Goal: Task Accomplishment & Management: Manage account settings

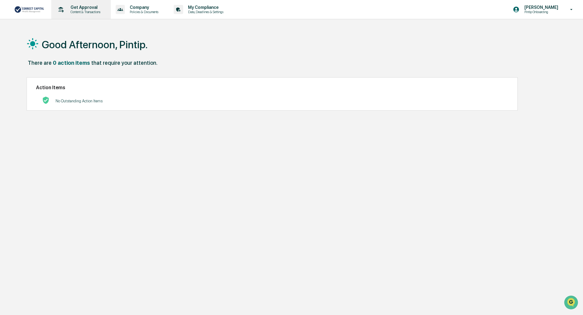
click at [82, 14] on div "Get Approval Content & Transactions" at bounding box center [80, 9] width 53 height 19
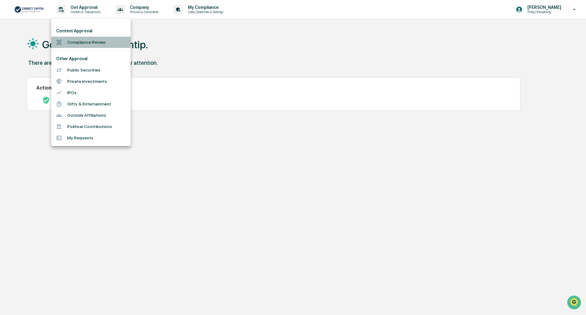
click at [94, 43] on li "Compliance Review" at bounding box center [90, 42] width 79 height 11
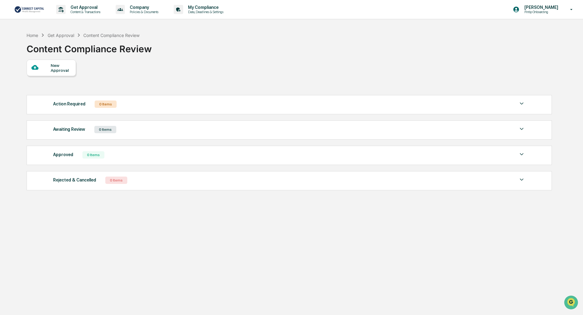
click at [59, 70] on div "New Approval" at bounding box center [61, 68] width 20 height 10
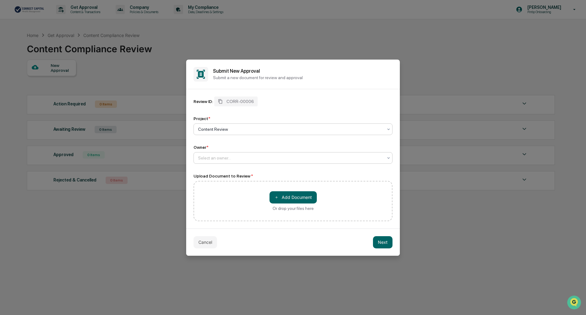
click at [266, 158] on div at bounding box center [290, 158] width 185 height 6
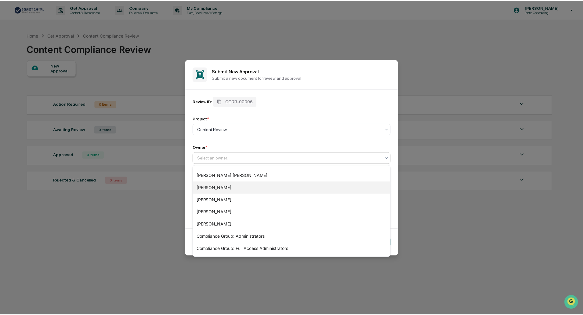
scroll to position [45, 0]
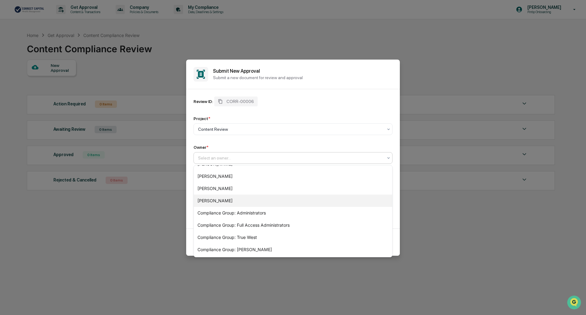
click at [234, 202] on div "[PERSON_NAME]" at bounding box center [293, 201] width 199 height 12
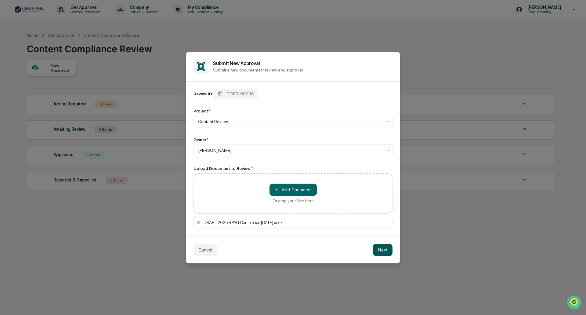
click at [380, 249] on button "Next" at bounding box center [383, 250] width 20 height 12
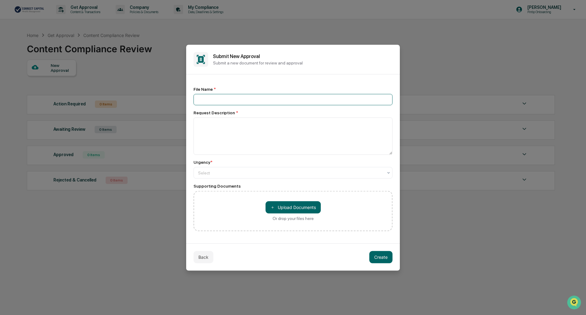
click at [238, 100] on input at bounding box center [293, 99] width 199 height 11
type input "*"
type input "**********"
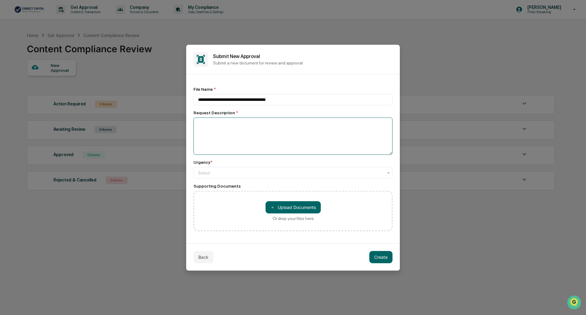
click at [235, 136] on textarea at bounding box center [293, 135] width 199 height 37
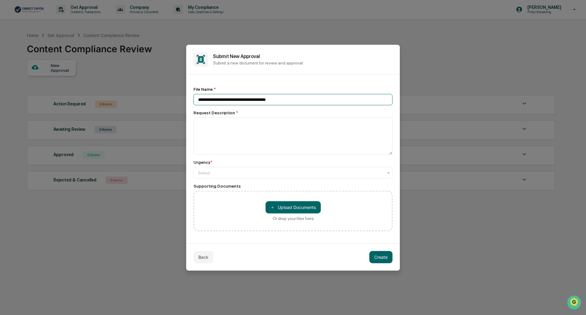
drag, startPoint x: 277, startPoint y: 99, endPoint x: 180, endPoint y: 106, distance: 97.4
click at [180, 106] on body "**********" at bounding box center [293, 172] width 586 height 344
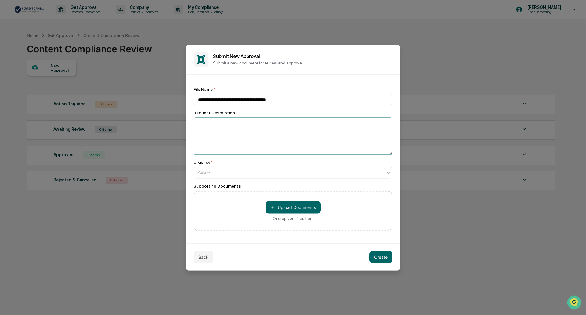
click at [223, 133] on textarea at bounding box center [293, 135] width 199 height 37
click at [271, 124] on textarea "**********" at bounding box center [293, 135] width 199 height 37
type textarea "**********"
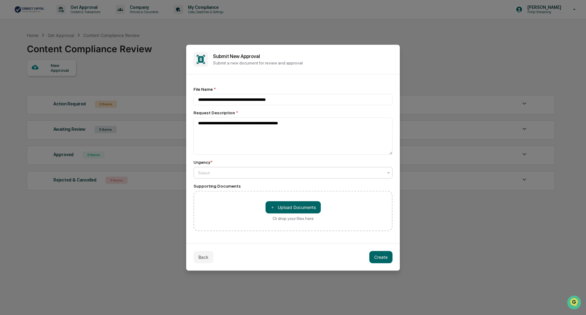
click at [255, 170] on div at bounding box center [290, 172] width 185 height 6
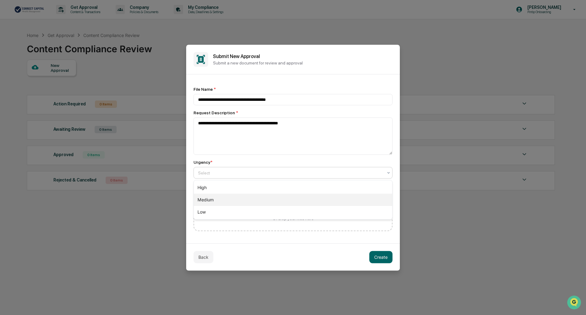
click at [297, 201] on div "Medium" at bounding box center [293, 200] width 199 height 12
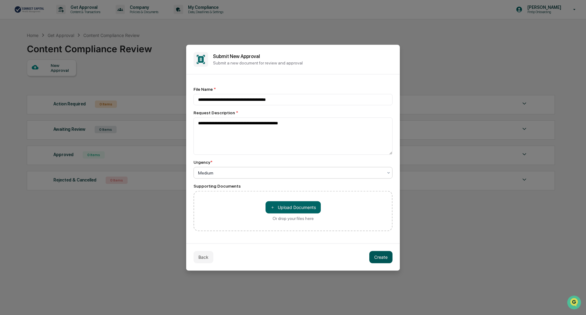
click at [388, 260] on button "Create" at bounding box center [381, 257] width 23 height 12
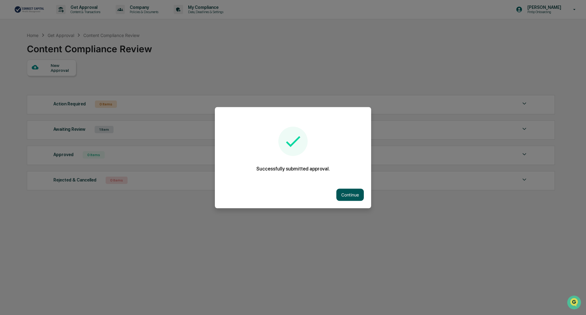
click at [344, 194] on button "Continue" at bounding box center [350, 194] width 27 height 12
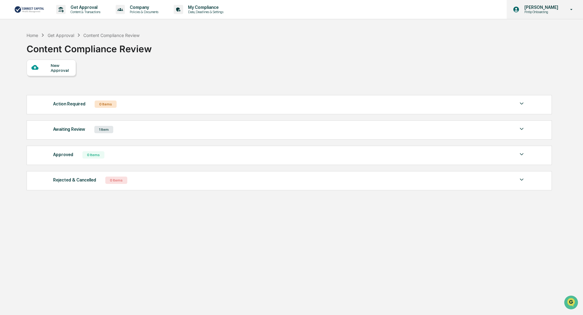
click at [546, 10] on p "Pintip Onboarding" at bounding box center [541, 12] width 42 height 4
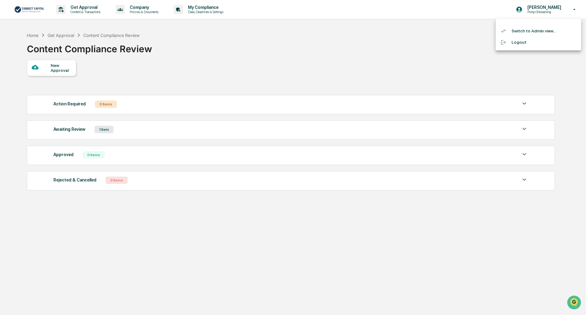
click at [528, 32] on li "Switch to Admin view..." at bounding box center [539, 30] width 86 height 11
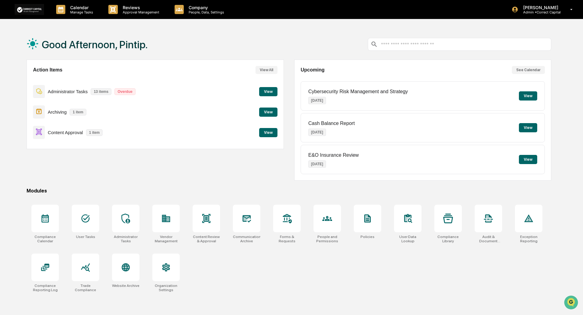
click at [268, 131] on button "View" at bounding box center [268, 132] width 18 height 9
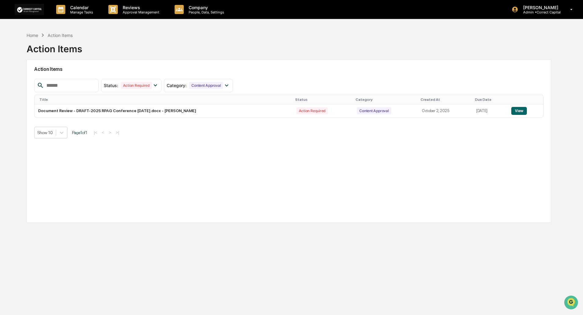
click at [520, 111] on td "View" at bounding box center [526, 110] width 36 height 13
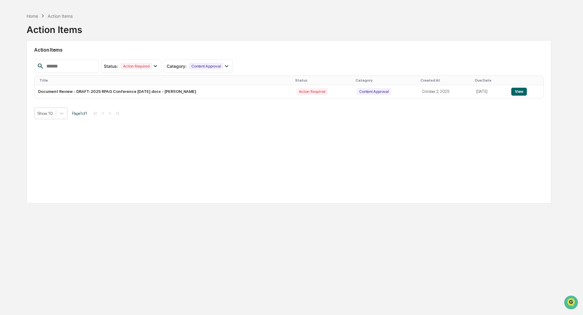
scroll to position [29, 0]
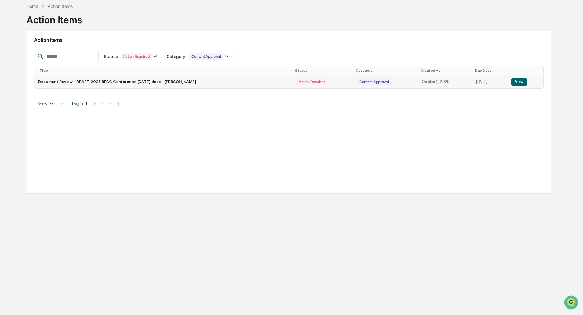
click at [518, 79] on button "View" at bounding box center [520, 82] width 16 height 8
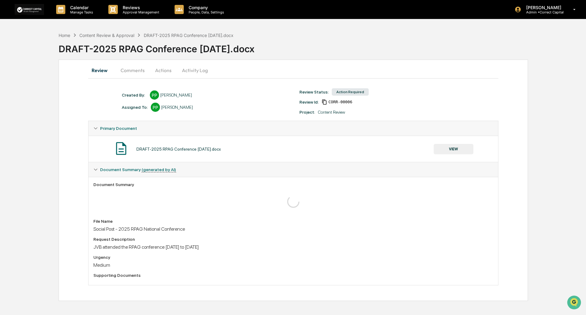
click at [276, 114] on div "Created By: ‎ ‎ PP Pintip Perdun Assigned To: PP Pintip Perdun Review Status: A…" at bounding box center [296, 101] width 355 height 27
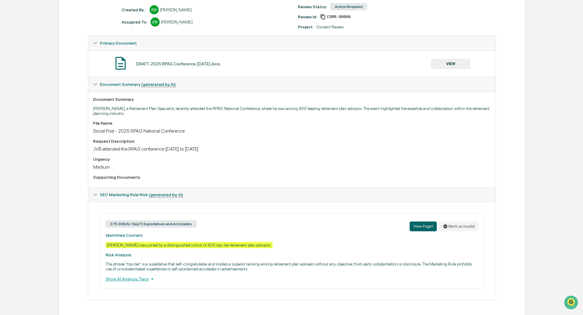
scroll to position [86, 0]
click at [136, 280] on div "Show AI Analysis Trace" at bounding box center [292, 278] width 373 height 7
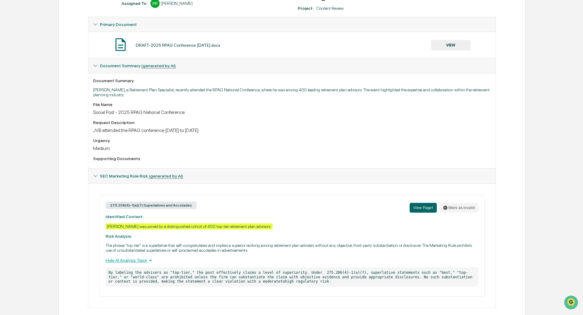
scroll to position [112, 0]
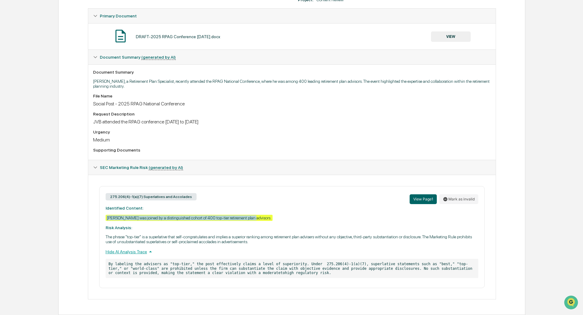
drag, startPoint x: 251, startPoint y: 219, endPoint x: 106, endPoint y: 218, distance: 144.8
click at [106, 218] on div "275.206(4)-1(a)(7) Superlatives and Accolades View Page 1 Mark as invalid Ident…" at bounding box center [292, 237] width 386 height 102
copy div "John was joined by a distinguished cohort of 400 top-tier retirement plan advis…"
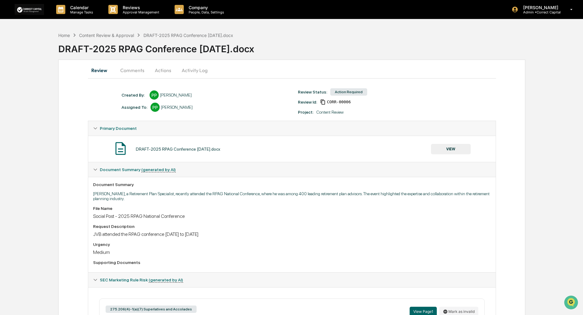
click at [163, 72] on button "Actions" at bounding box center [162, 70] width 27 height 15
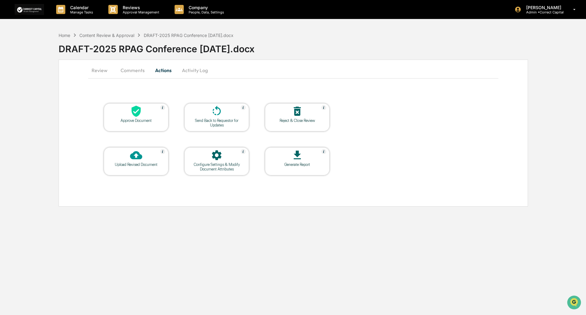
click at [235, 126] on div "Send Back to Requestor for Updates" at bounding box center [216, 122] width 55 height 9
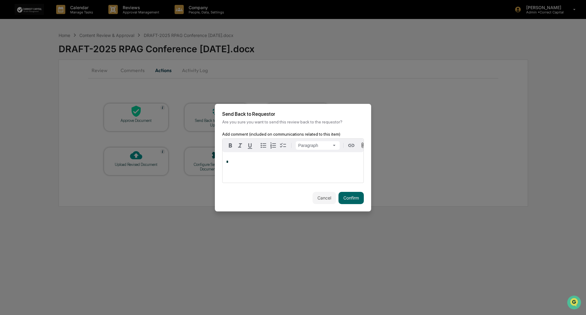
click at [237, 162] on p "*" at bounding box center [293, 162] width 134 height 4
drag, startPoint x: 285, startPoint y: 161, endPoint x: 316, endPoint y: 169, distance: 32.2
click at [316, 169] on div "**********" at bounding box center [293, 167] width 141 height 31
click at [294, 165] on div "**********" at bounding box center [293, 167] width 141 height 31
click at [287, 161] on p "**********" at bounding box center [293, 162] width 134 height 4
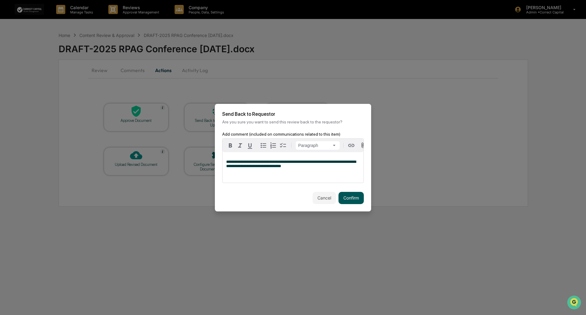
click at [349, 198] on button "Confirm" at bounding box center [351, 198] width 25 height 12
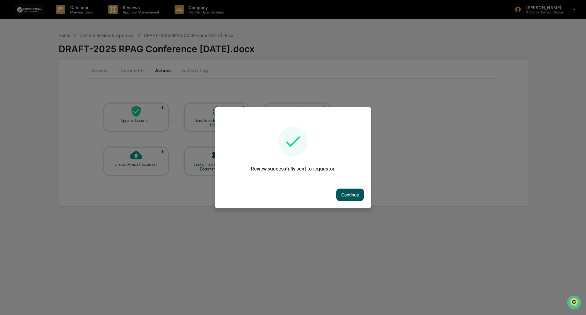
click at [340, 193] on button "Continue" at bounding box center [350, 194] width 27 height 12
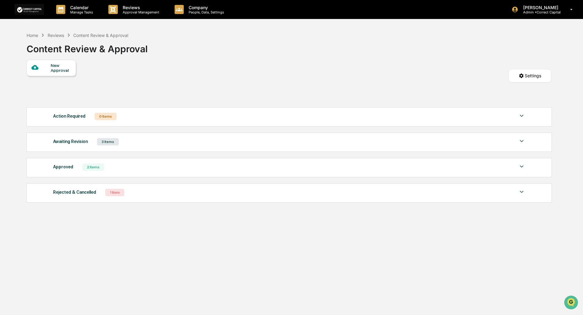
click at [173, 145] on div "Awaiting Revision 3 Items" at bounding box center [289, 141] width 472 height 9
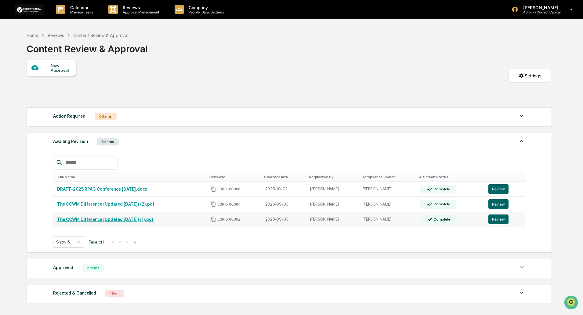
click at [126, 218] on link "The CCWM Difference (Updated [DATE]) (1).pdf" at bounding box center [105, 219] width 97 height 5
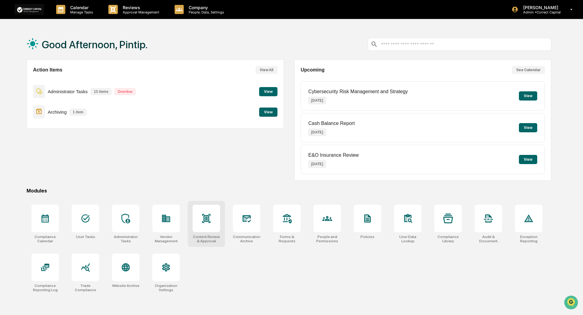
click at [210, 219] on icon at bounding box center [207, 218] width 10 height 10
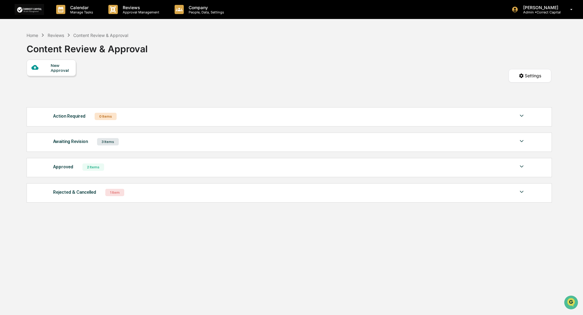
click at [138, 148] on div "Awaiting Revision 3 Items File Name Review Id Created Date Requested By Complia…" at bounding box center [290, 142] width 526 height 19
click at [521, 141] on img at bounding box center [521, 140] width 7 height 7
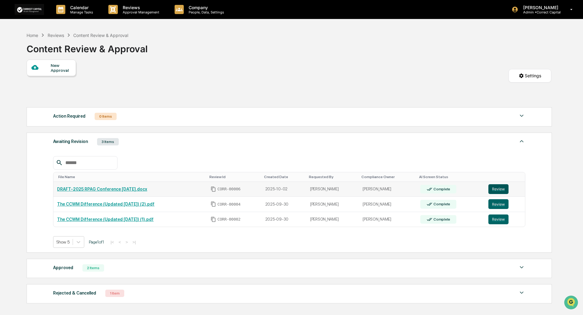
click at [499, 190] on button "Review" at bounding box center [499, 189] width 20 height 10
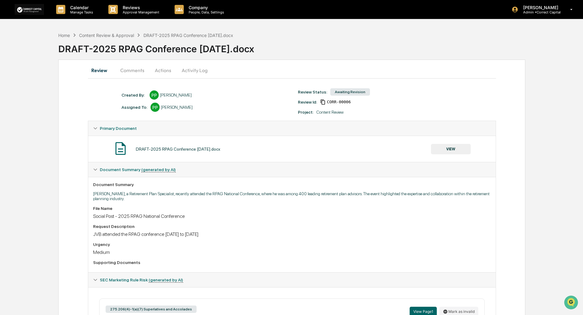
click at [204, 69] on button "Activity Log" at bounding box center [195, 70] width 36 height 15
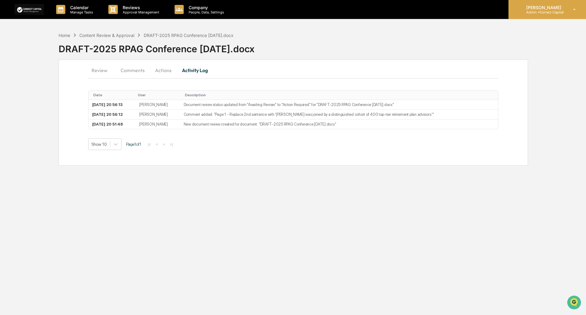
click at [534, 10] on p "Admin • Correct Capital" at bounding box center [543, 12] width 43 height 4
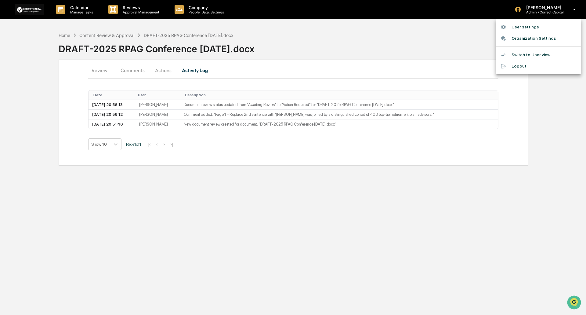
click at [541, 55] on li "Switch to User view..." at bounding box center [539, 54] width 86 height 11
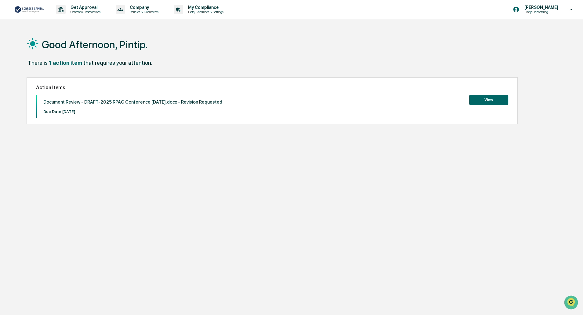
click at [491, 100] on button "View" at bounding box center [488, 100] width 39 height 10
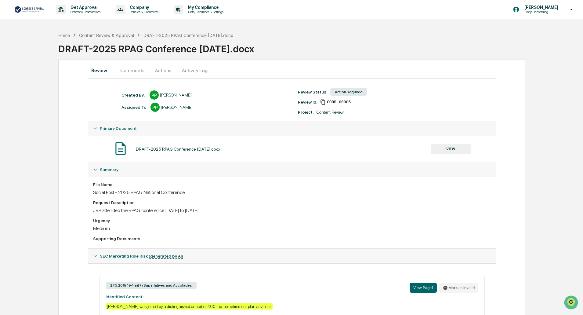
click at [158, 71] on button "Actions" at bounding box center [162, 70] width 27 height 15
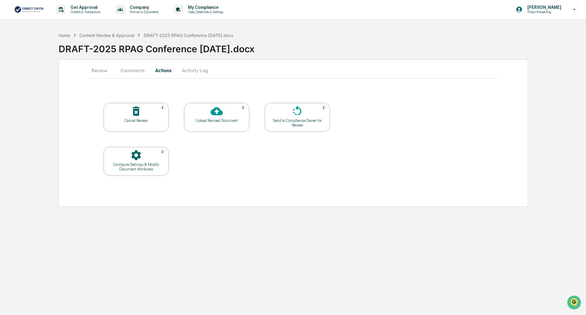
click at [136, 71] on button "Comments" at bounding box center [133, 70] width 34 height 15
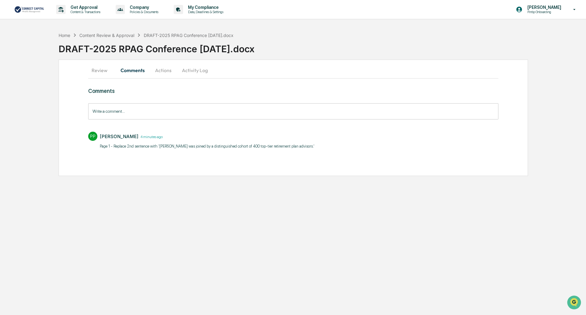
click at [98, 72] on button "Review" at bounding box center [101, 70] width 27 height 15
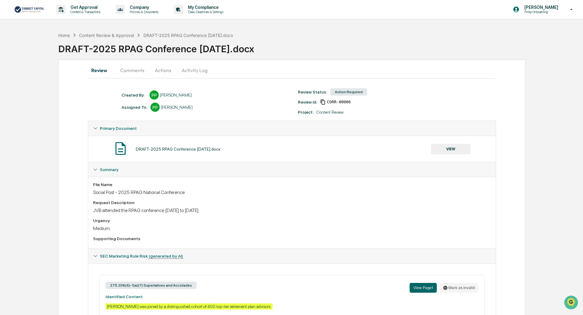
click at [455, 152] on button "VIEW" at bounding box center [451, 149] width 40 height 10
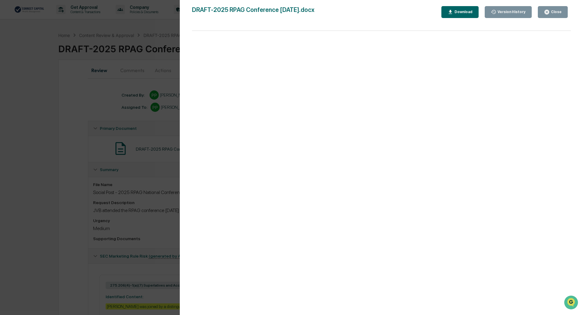
click at [546, 10] on icon "button" at bounding box center [547, 12] width 6 height 6
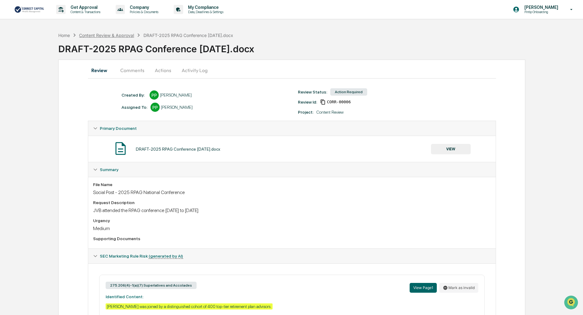
click at [101, 34] on div "Content Review & Approval" at bounding box center [106, 35] width 55 height 5
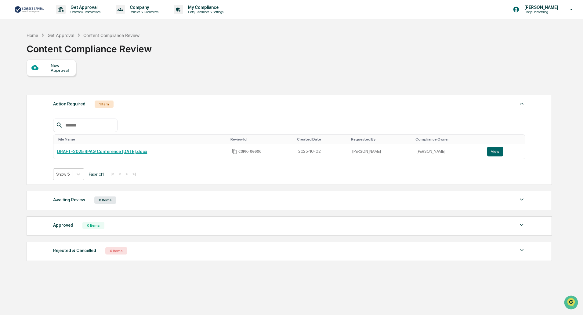
click at [538, 10] on p "Pintip Onboarding" at bounding box center [541, 12] width 42 height 4
click at [263, 96] on div at bounding box center [293, 157] width 586 height 315
click at [34, 35] on div "Home" at bounding box center [33, 35] width 12 height 5
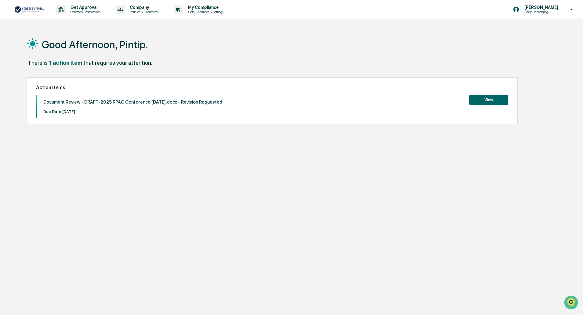
click at [487, 100] on button "View" at bounding box center [488, 100] width 39 height 10
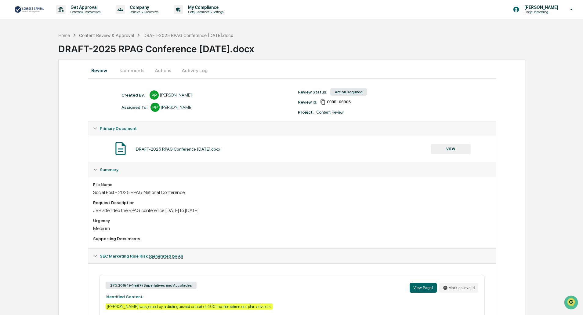
click at [169, 72] on button "Actions" at bounding box center [162, 70] width 27 height 15
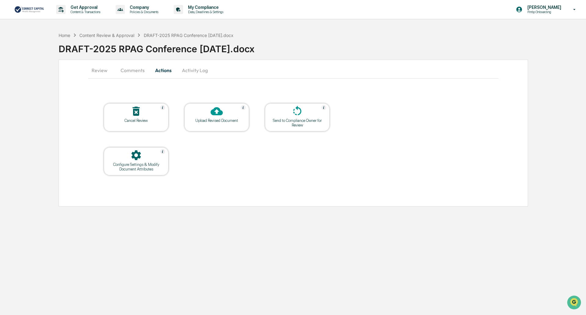
click at [219, 118] on div at bounding box center [216, 111] width 61 height 13
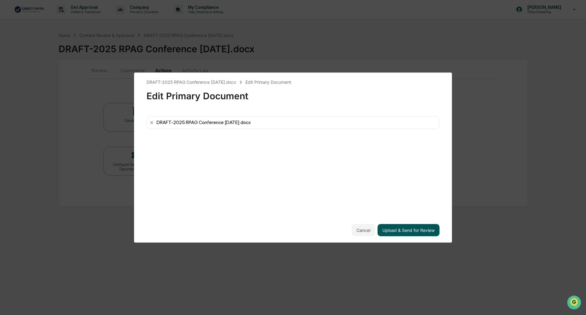
click at [424, 230] on button "Upload & Send for Review" at bounding box center [409, 230] width 62 height 12
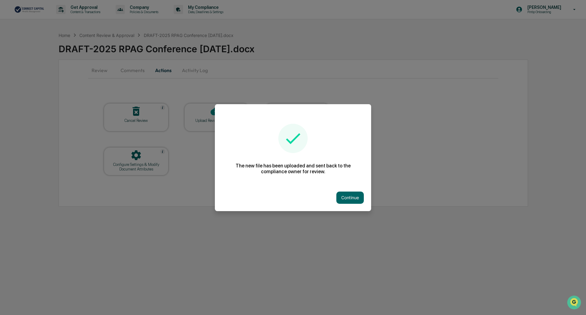
click at [351, 203] on div "Continue" at bounding box center [293, 197] width 156 height 27
click at [351, 200] on button "Continue" at bounding box center [350, 197] width 27 height 12
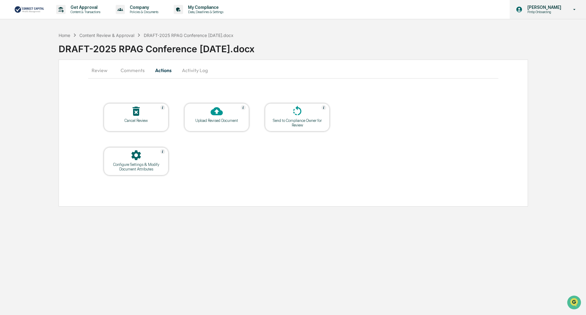
click at [540, 12] on p "Pintip Onboarding" at bounding box center [544, 12] width 42 height 4
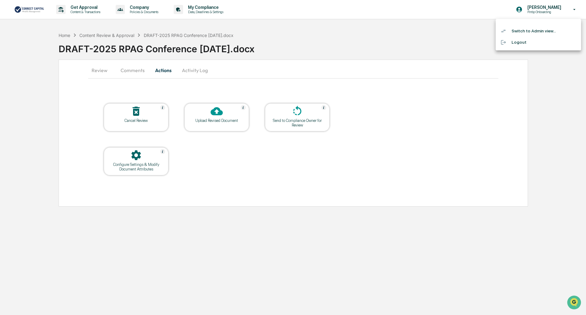
click at [541, 32] on li "Switch to Admin view..." at bounding box center [539, 30] width 86 height 11
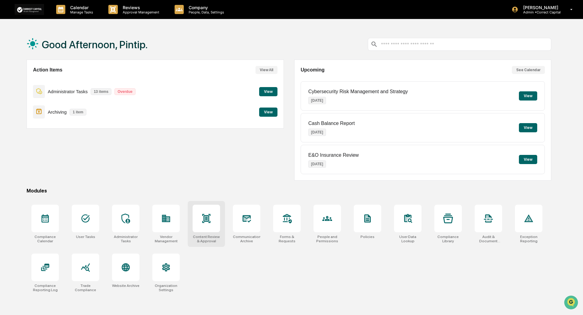
click at [209, 225] on div at bounding box center [206, 218] width 27 height 27
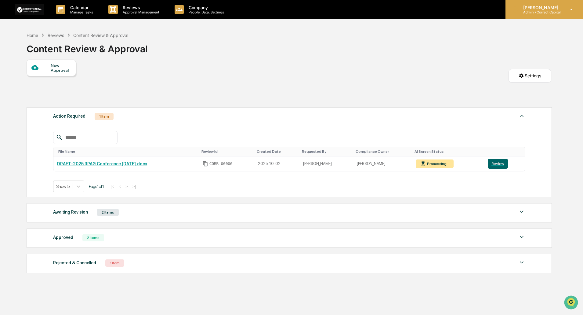
click at [546, 10] on p "Admin • Correct Capital" at bounding box center [540, 12] width 43 height 4
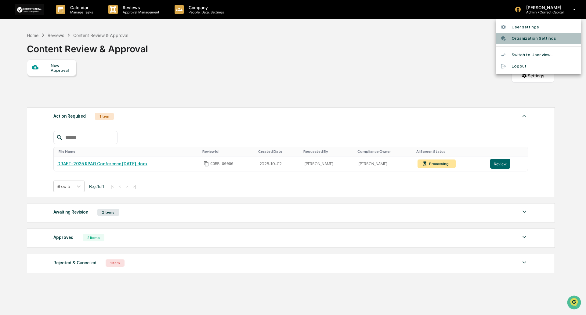
click at [540, 39] on li "Organization Settings" at bounding box center [539, 38] width 86 height 11
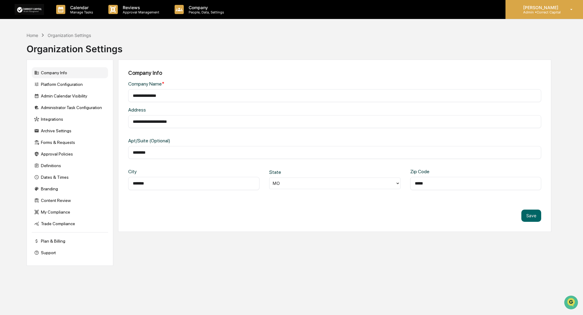
click at [549, 10] on p "Admin • Correct Capital" at bounding box center [540, 12] width 43 height 4
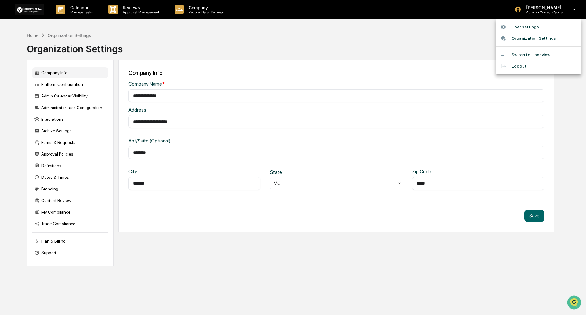
click at [539, 54] on li "Switch to User view..." at bounding box center [539, 54] width 86 height 11
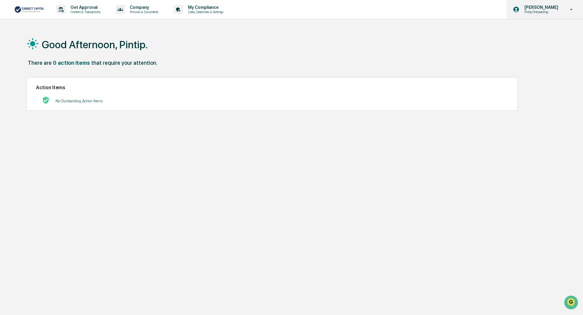
click at [554, 12] on p "Pintip Onboarding" at bounding box center [541, 12] width 42 height 4
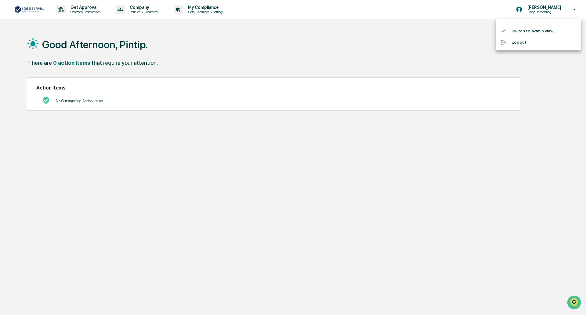
click at [546, 27] on li "Switch to Admin view..." at bounding box center [539, 30] width 86 height 11
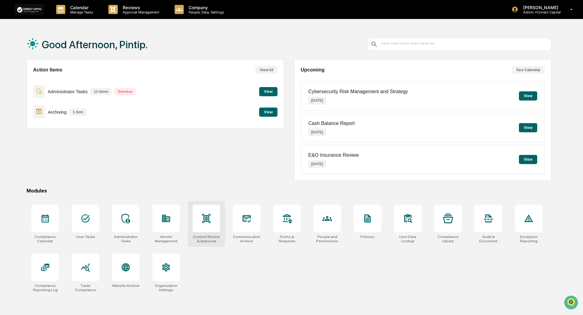
click at [201, 230] on div at bounding box center [206, 218] width 27 height 27
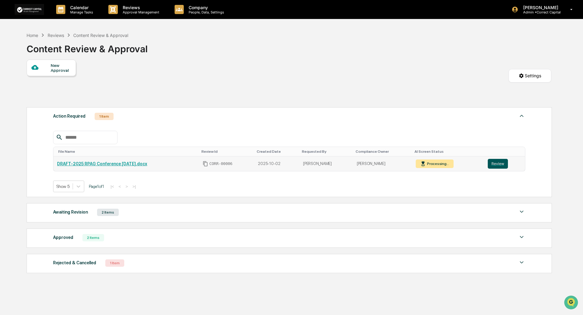
click at [494, 162] on button "Review" at bounding box center [498, 164] width 20 height 10
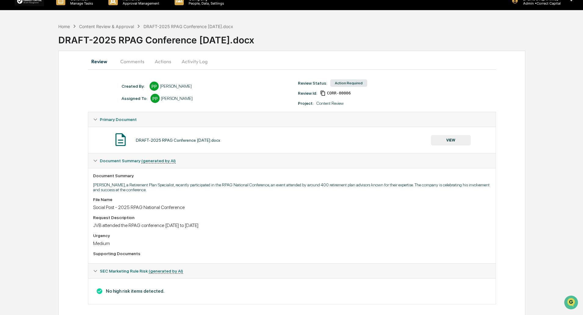
scroll to position [14, 0]
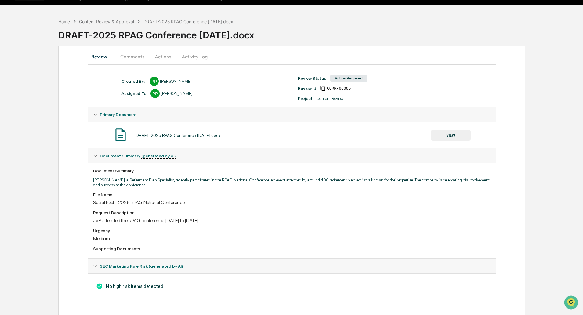
click at [166, 56] on button "Actions" at bounding box center [162, 56] width 27 height 15
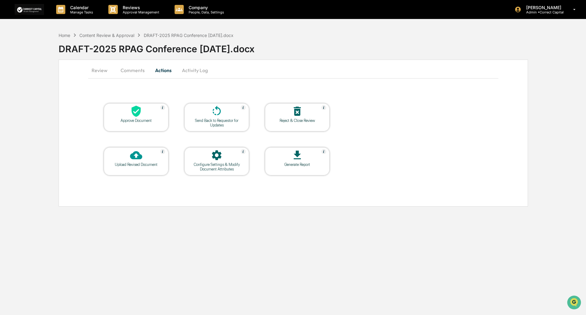
click at [126, 119] on div "Approve Document" at bounding box center [136, 120] width 55 height 5
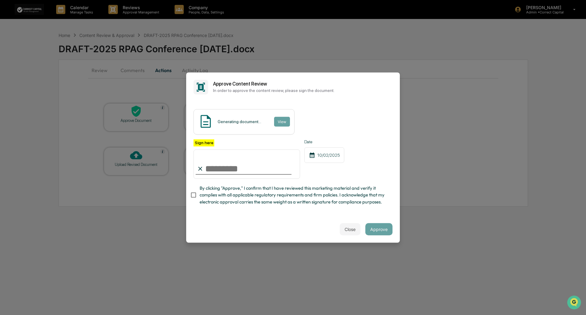
click at [235, 162] on input "Sign here" at bounding box center [247, 163] width 107 height 29
type input "**********"
click at [257, 216] on div "**********" at bounding box center [293, 159] width 214 height 114
click at [255, 119] on div "Generating document..." at bounding box center [240, 121] width 44 height 5
click at [277, 242] on div "Close Approve" at bounding box center [293, 229] width 214 height 27
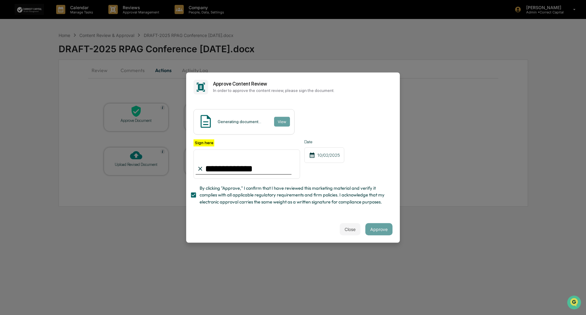
click at [249, 125] on div "Generating document... View" at bounding box center [244, 121] width 101 height 25
drag, startPoint x: 363, startPoint y: 214, endPoint x: 368, endPoint y: 221, distance: 9.0
drag, startPoint x: 368, startPoint y: 221, endPoint x: 348, endPoint y: 232, distance: 23.0
click at [348, 232] on button "Close" at bounding box center [350, 229] width 21 height 12
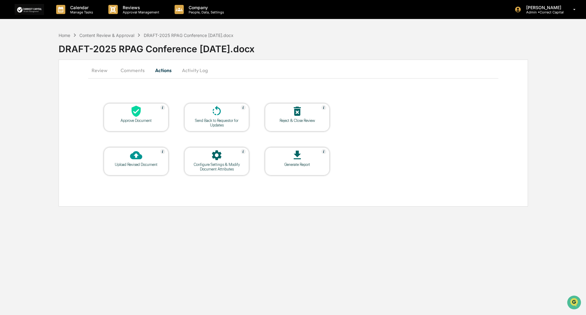
click at [105, 69] on button "Review" at bounding box center [101, 70] width 27 height 15
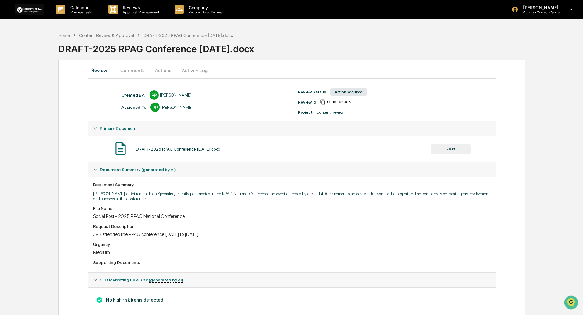
click at [164, 73] on button "Actions" at bounding box center [162, 70] width 27 height 15
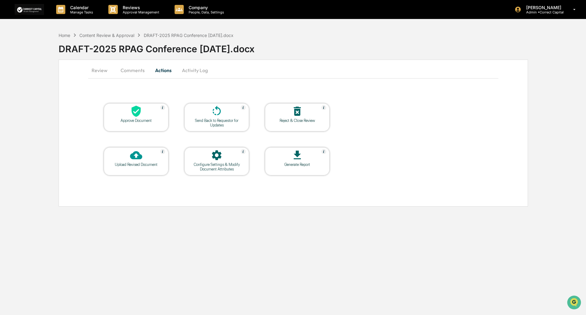
click at [136, 117] on icon at bounding box center [136, 111] width 12 height 12
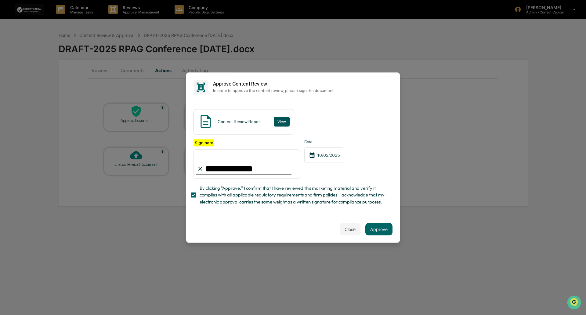
click at [278, 117] on button "View" at bounding box center [282, 122] width 16 height 10
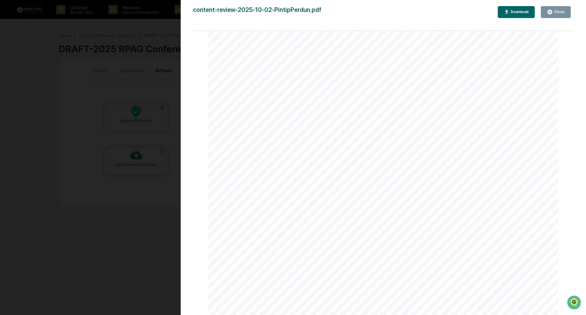
scroll to position [497, 0]
click at [258, 108] on link at bounding box center [255, 108] width 28 height 7
click at [526, 132] on div "Original Review Document Click the link below to view the document: View Docume…" at bounding box center [383, 312] width 351 height 496
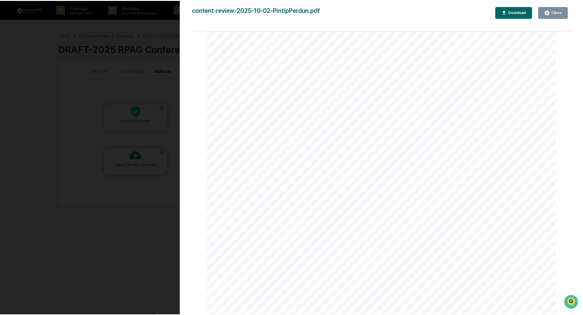
scroll to position [0, 0]
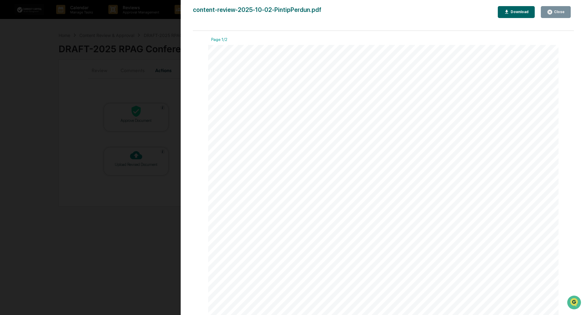
click at [558, 11] on div "Close" at bounding box center [559, 12] width 12 height 4
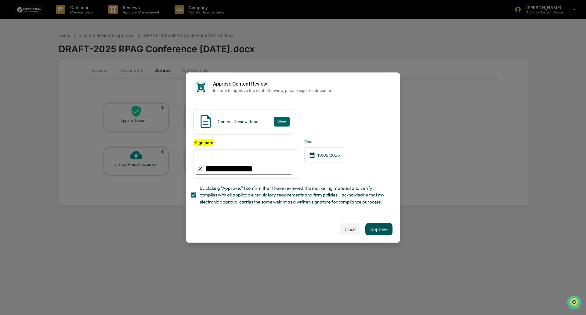
click at [376, 233] on button "Approve" at bounding box center [379, 229] width 27 height 12
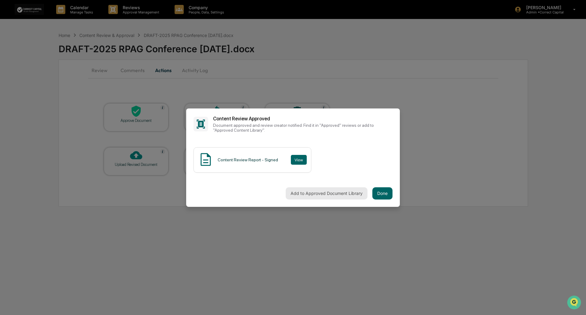
click at [299, 192] on button "Add to Approved Document Library" at bounding box center [327, 193] width 82 height 12
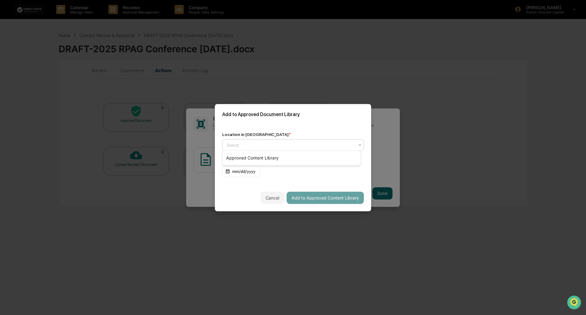
click at [257, 142] on div at bounding box center [291, 145] width 128 height 6
click at [275, 157] on div "Approved Content Library" at bounding box center [292, 158] width 138 height 12
click at [317, 199] on button "Add to Approved Content Library" at bounding box center [325, 197] width 77 height 12
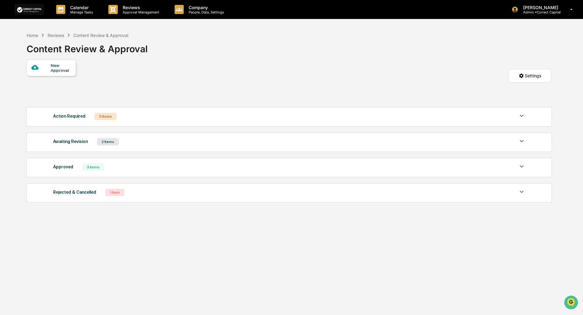
click at [185, 168] on div "Approved 3 Items" at bounding box center [289, 167] width 472 height 9
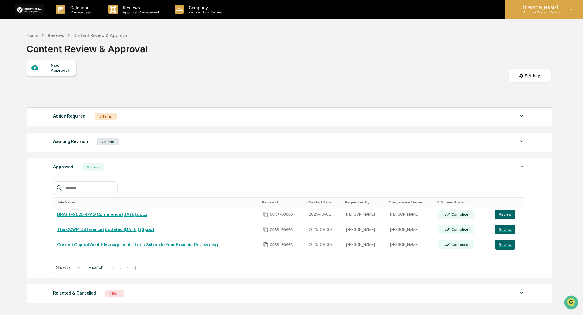
click at [534, 11] on p "Admin • Correct Capital" at bounding box center [540, 12] width 43 height 4
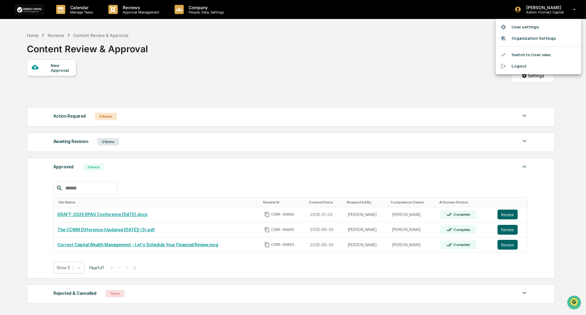
click at [536, 56] on li "Switch to User view..." at bounding box center [539, 54] width 86 height 11
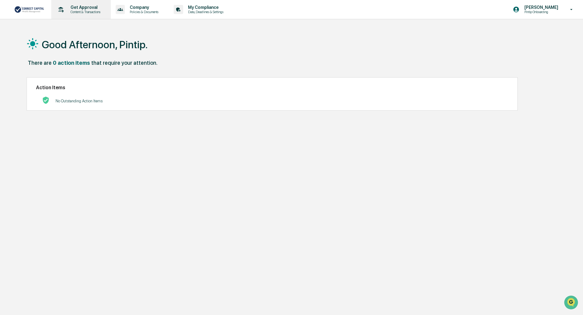
click at [82, 7] on p "Get Approval" at bounding box center [85, 7] width 38 height 5
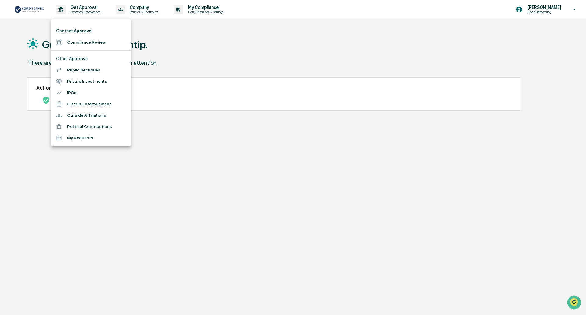
click at [242, 49] on div at bounding box center [293, 157] width 586 height 315
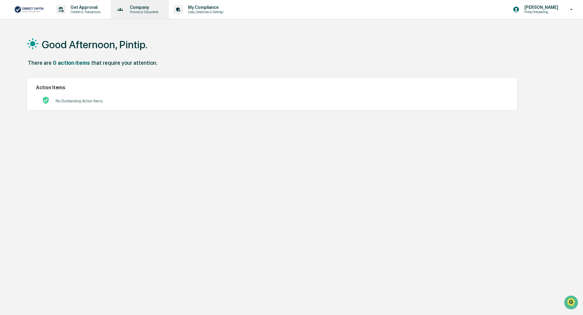
click at [150, 10] on p "Policies & Documents" at bounding box center [143, 12] width 37 height 4
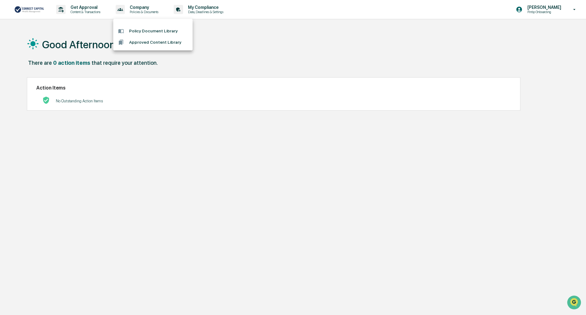
click at [293, 40] on div at bounding box center [293, 157] width 586 height 315
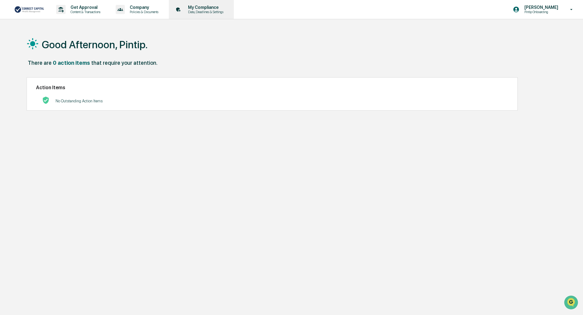
click at [202, 9] on p "My Compliance" at bounding box center [204, 7] width 43 height 5
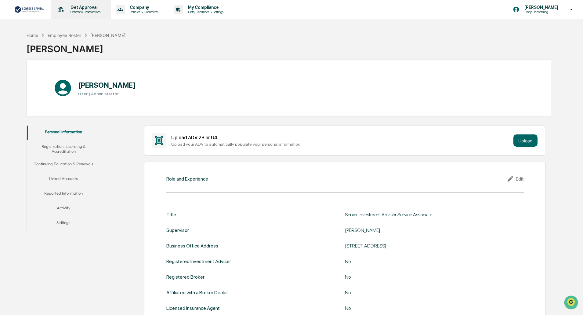
click at [74, 9] on p "Get Approval" at bounding box center [85, 7] width 38 height 5
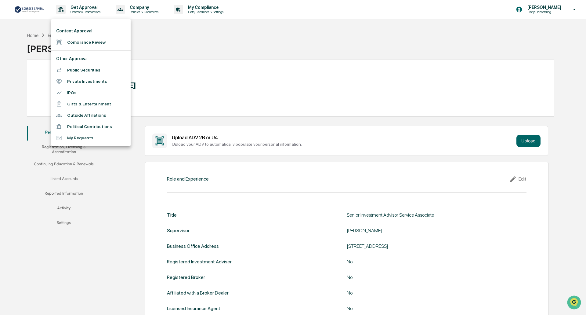
click at [27, 30] on div at bounding box center [293, 157] width 586 height 315
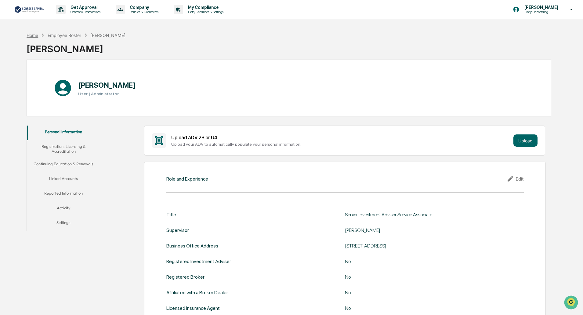
click at [34, 35] on div "Home" at bounding box center [33, 35] width 12 height 5
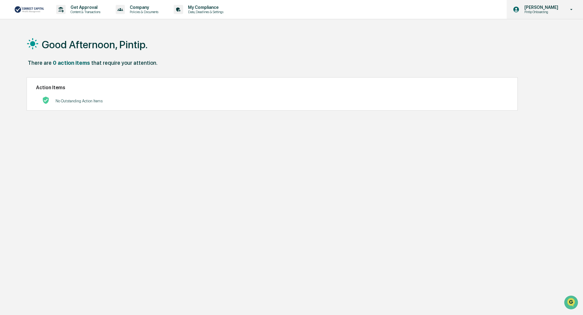
click at [534, 7] on p "[PERSON_NAME]" at bounding box center [541, 7] width 42 height 5
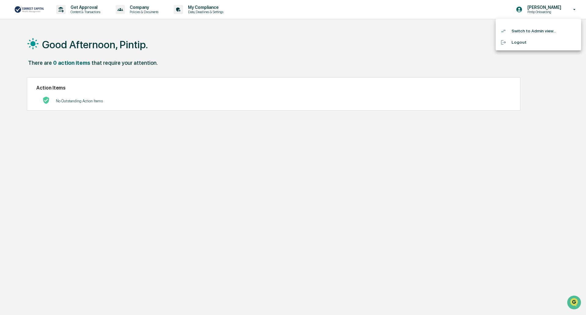
click at [532, 32] on li "Switch to Admin view..." at bounding box center [539, 30] width 86 height 11
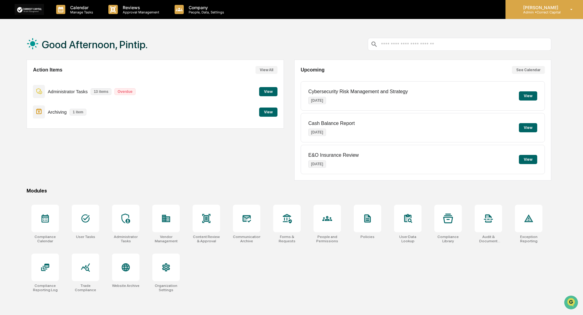
click at [541, 14] on p "Admin • Correct Capital" at bounding box center [540, 12] width 43 height 4
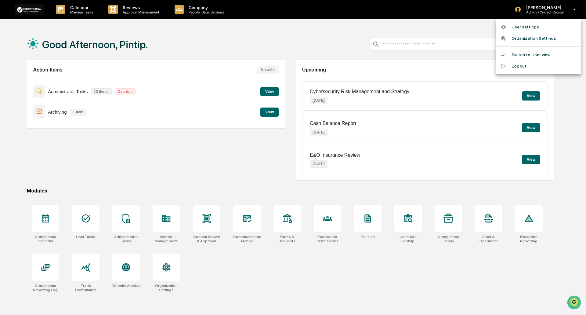
click at [530, 54] on li "Switch to User view..." at bounding box center [539, 54] width 86 height 11
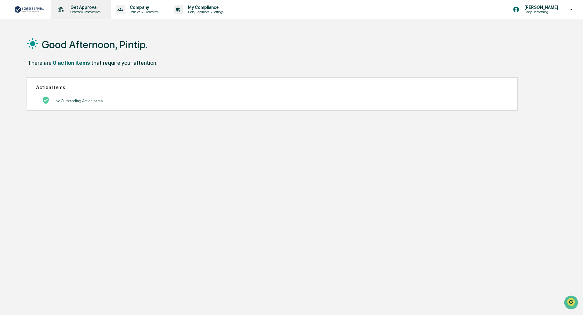
click at [82, 8] on p "Get Approval" at bounding box center [85, 7] width 38 height 5
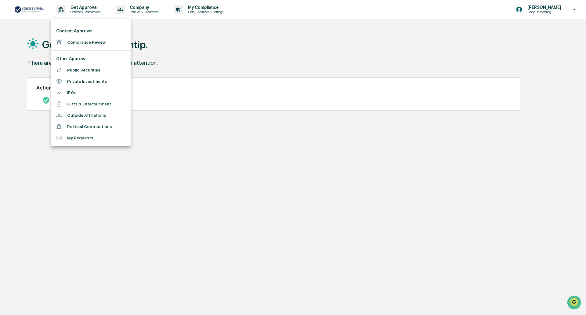
click at [86, 137] on li "My Requests" at bounding box center [90, 137] width 79 height 11
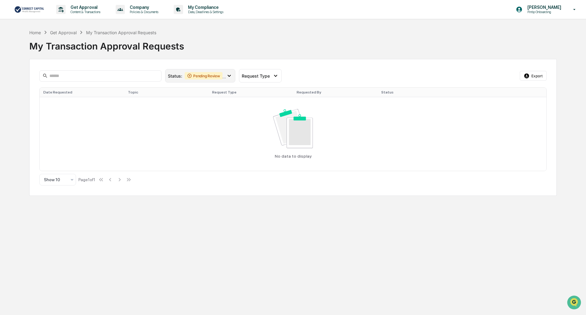
click at [229, 75] on icon at bounding box center [229, 75] width 7 height 7
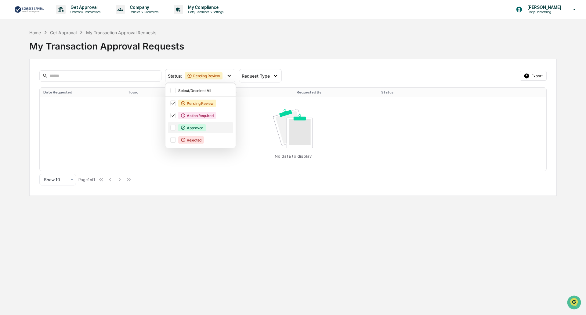
click at [173, 126] on div at bounding box center [172, 127] width 5 height 5
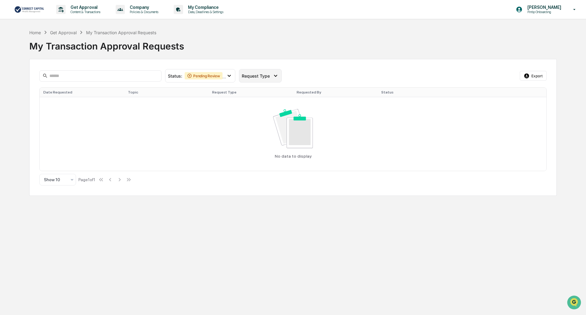
click at [266, 80] on div "Request Type" at bounding box center [260, 75] width 43 height 13
click at [98, 11] on p "Content & Transactions" at bounding box center [85, 12] width 38 height 4
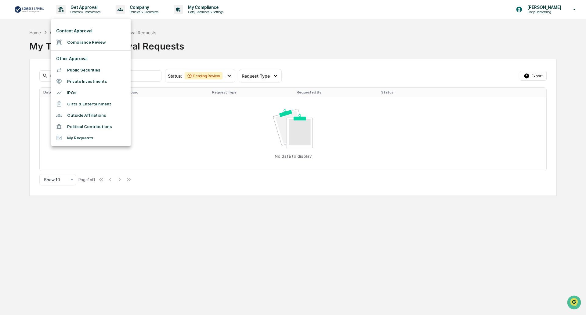
click at [98, 43] on li "Compliance Review" at bounding box center [90, 42] width 79 height 11
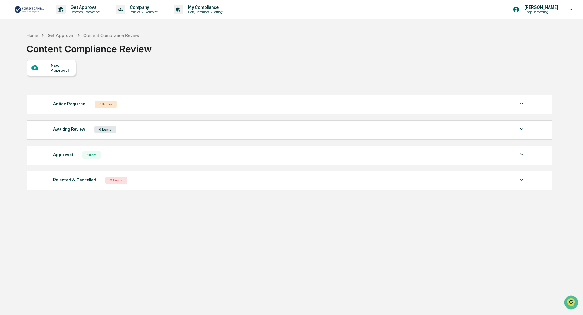
click at [521, 155] on img at bounding box center [521, 154] width 7 height 7
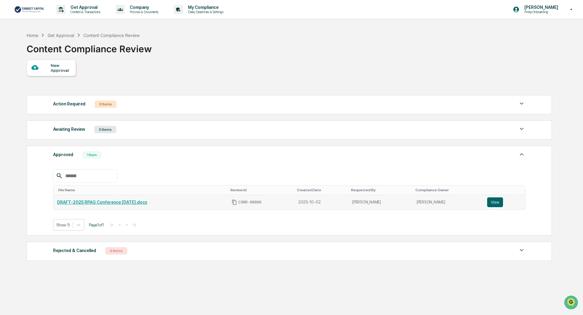
drag, startPoint x: 491, startPoint y: 202, endPoint x: 428, endPoint y: 200, distance: 62.3
click at [491, 202] on button "View" at bounding box center [495, 202] width 16 height 10
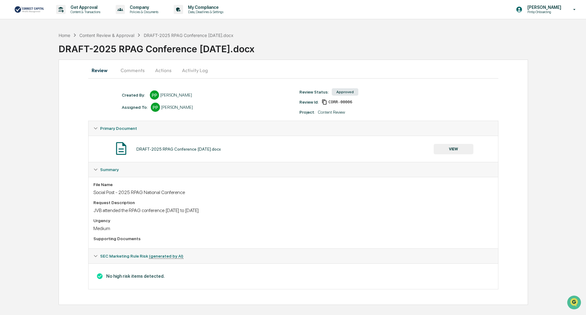
click at [449, 150] on button "VIEW" at bounding box center [454, 149] width 40 height 10
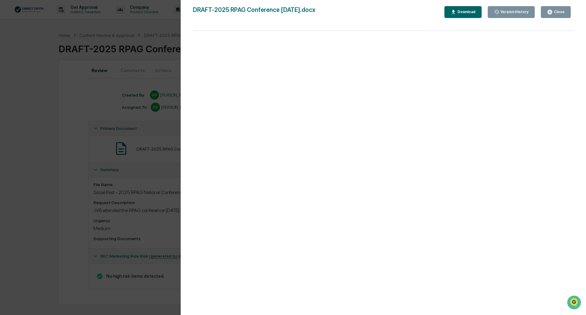
click at [552, 10] on icon "button" at bounding box center [550, 12] width 5 height 5
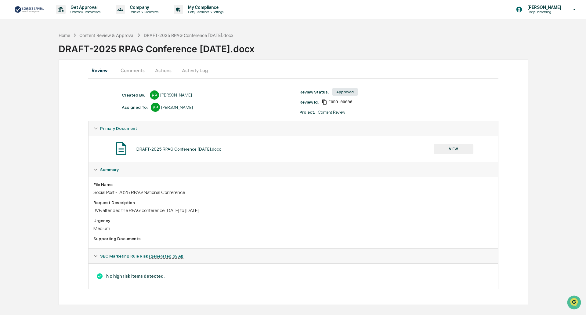
click at [161, 71] on button "Actions" at bounding box center [163, 70] width 27 height 15
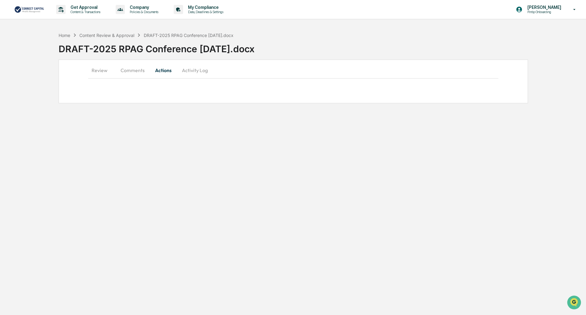
click at [130, 72] on button "Comments" at bounding box center [133, 70] width 34 height 15
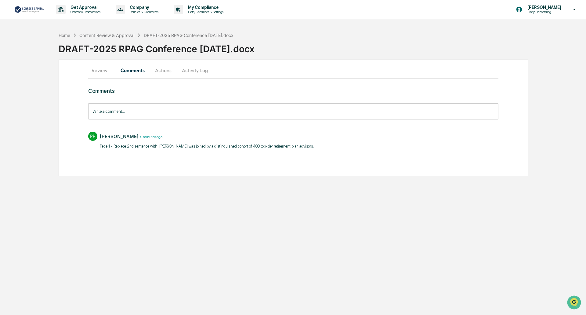
click at [198, 74] on button "Activity Log" at bounding box center [195, 70] width 36 height 15
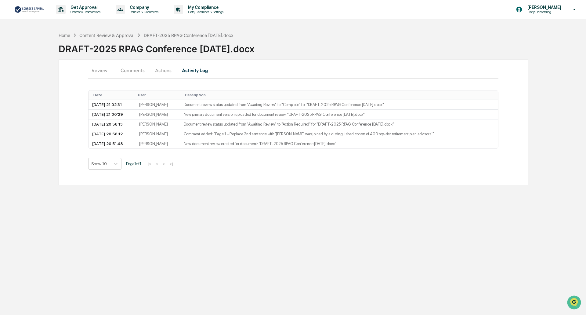
click at [101, 71] on button "Review" at bounding box center [101, 70] width 27 height 15
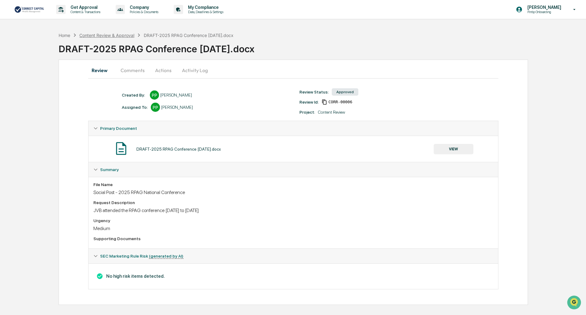
click at [123, 36] on div "Content Review & Approval" at bounding box center [106, 35] width 55 height 5
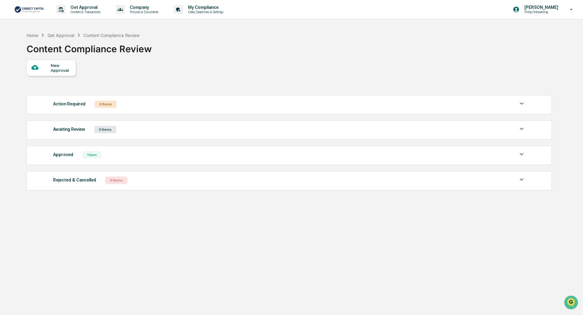
click at [522, 154] on img at bounding box center [521, 154] width 7 height 7
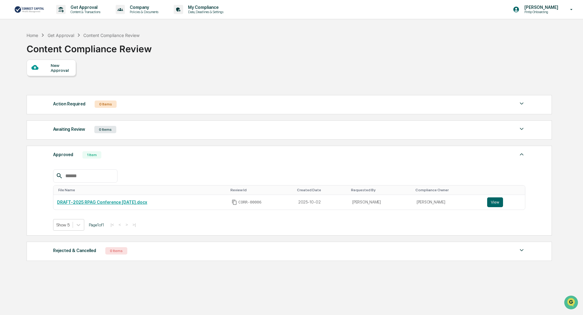
click at [545, 13] on p "Pintip Onboarding" at bounding box center [541, 12] width 42 height 4
click at [534, 33] on li "Switch to Admin view..." at bounding box center [539, 30] width 86 height 11
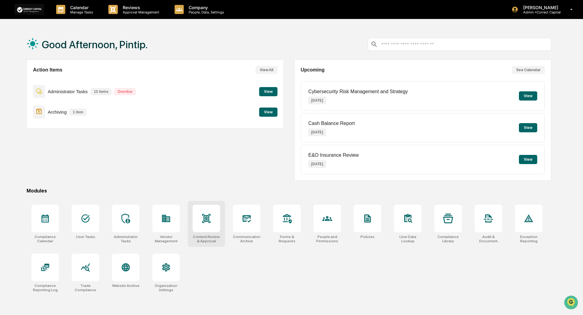
click at [204, 217] on icon at bounding box center [206, 218] width 8 height 9
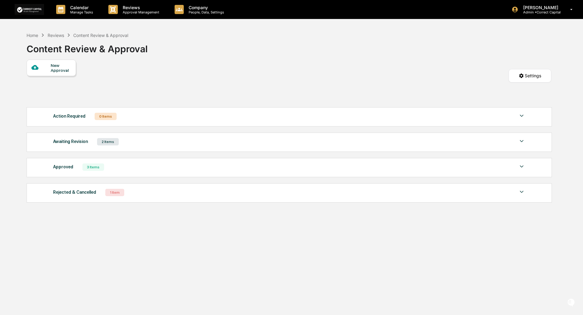
click at [124, 164] on div "Approved 3 Items" at bounding box center [289, 167] width 472 height 9
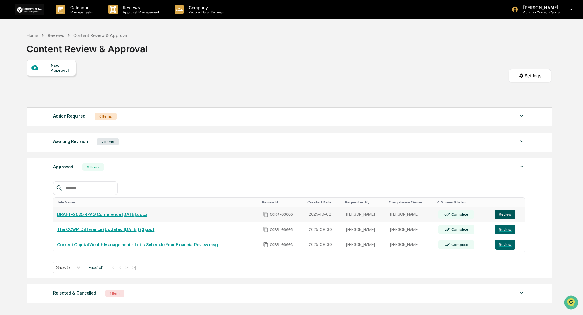
click at [512, 213] on button "Review" at bounding box center [505, 215] width 20 height 10
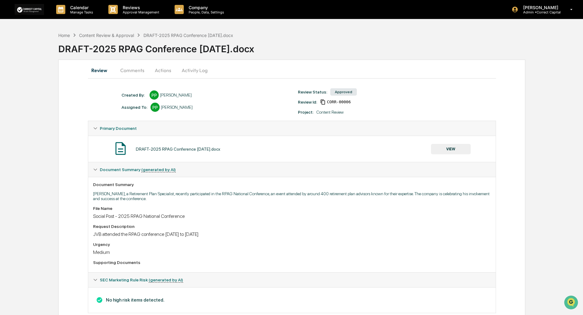
click at [452, 147] on button "VIEW" at bounding box center [451, 149] width 40 height 10
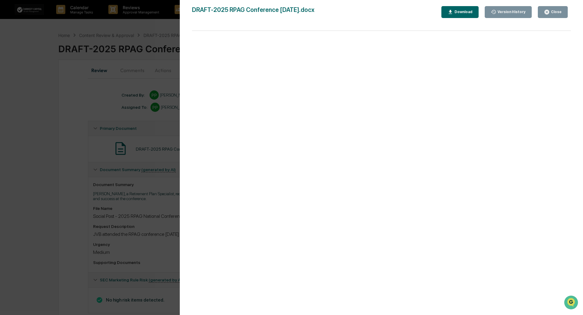
click at [558, 10] on div "Close" at bounding box center [556, 12] width 12 height 4
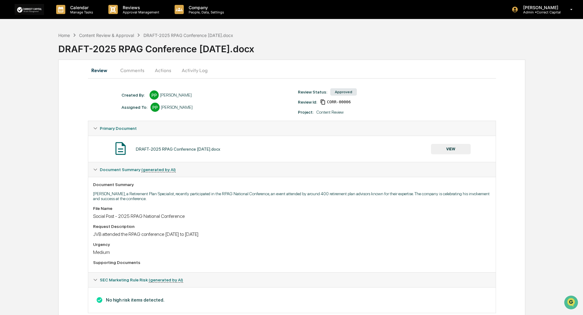
click at [163, 71] on button "Actions" at bounding box center [162, 70] width 27 height 15
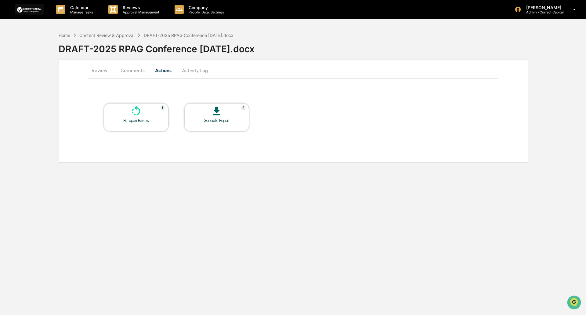
click at [225, 124] on div "Generate Report" at bounding box center [216, 117] width 65 height 28
click at [102, 70] on button "Review" at bounding box center [101, 70] width 27 height 15
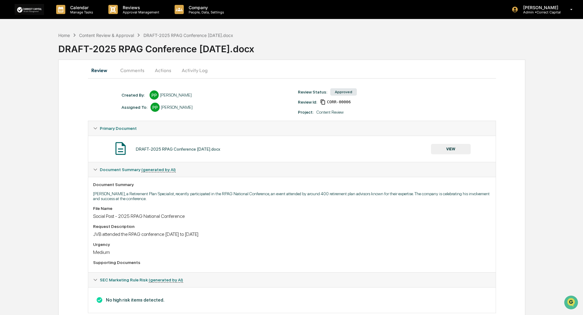
click at [460, 152] on button "VIEW" at bounding box center [451, 149] width 40 height 10
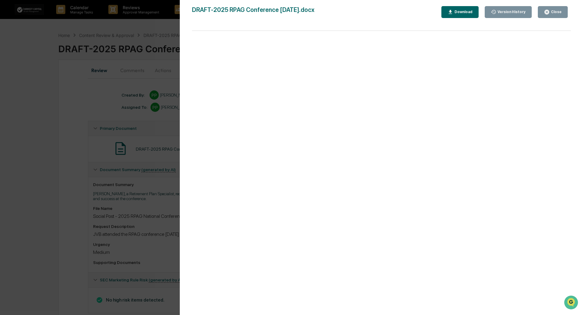
click at [556, 13] on div "Close" at bounding box center [556, 12] width 12 height 4
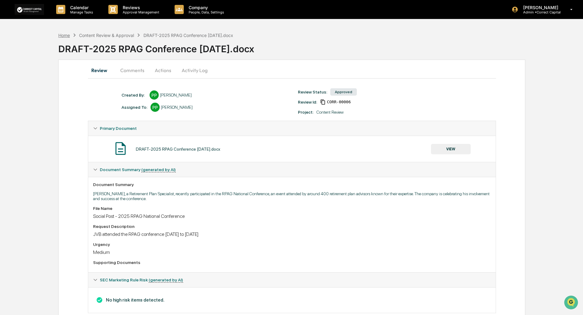
click at [67, 37] on div "Home" at bounding box center [64, 35] width 12 height 5
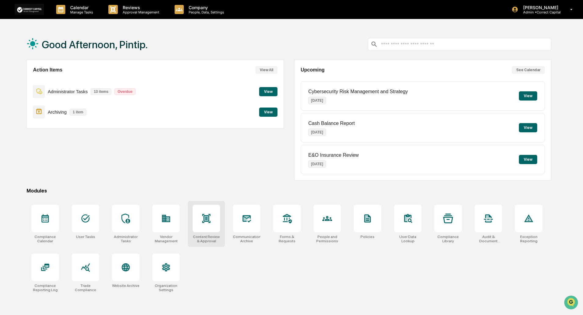
click at [209, 228] on div at bounding box center [206, 218] width 27 height 27
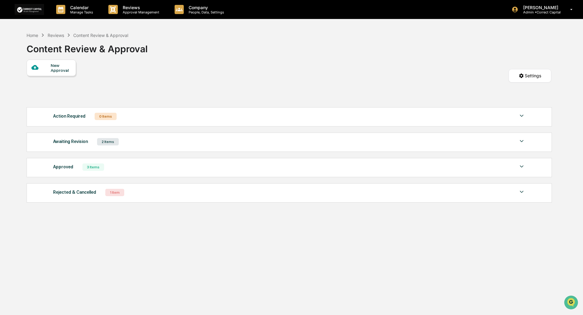
drag, startPoint x: 329, startPoint y: 108, endPoint x: 544, endPoint y: 89, distance: 215.2
click at [329, 108] on div "Action Required 0 Items No data to display Show 5 Page 1 of 0 |< < > >|" at bounding box center [290, 116] width 526 height 19
click at [530, 13] on p "Admin • Correct Capital" at bounding box center [540, 12] width 43 height 4
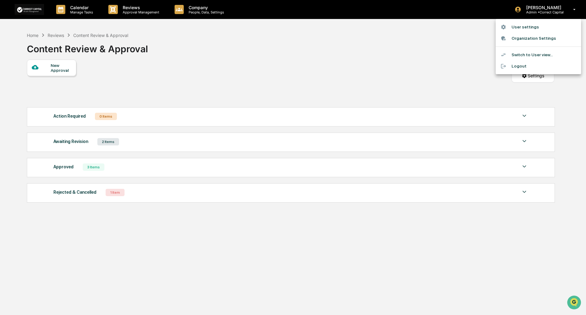
click at [524, 66] on li "Logout" at bounding box center [539, 65] width 86 height 11
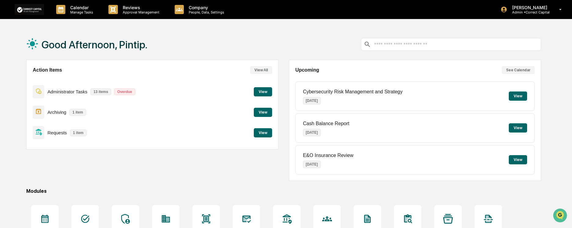
click at [263, 132] on button "View" at bounding box center [263, 132] width 18 height 9
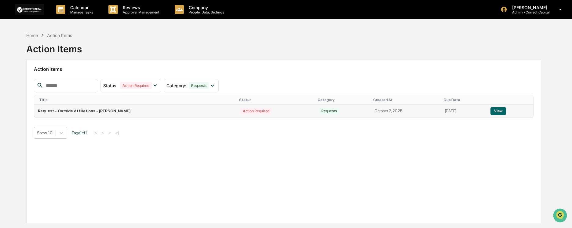
click at [500, 112] on button "View" at bounding box center [498, 111] width 16 height 8
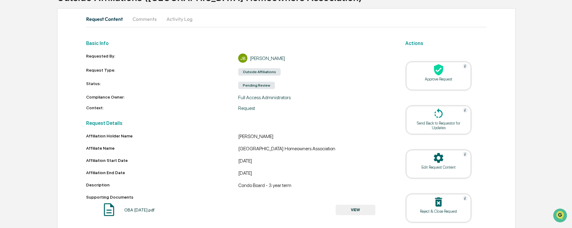
scroll to position [61, 0]
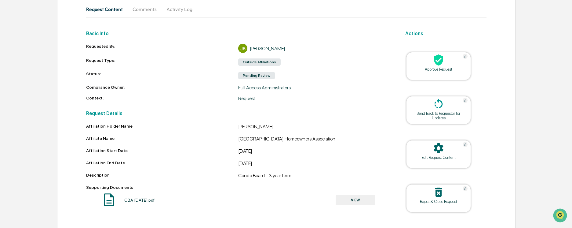
click at [341, 199] on button "VIEW" at bounding box center [356, 200] width 40 height 10
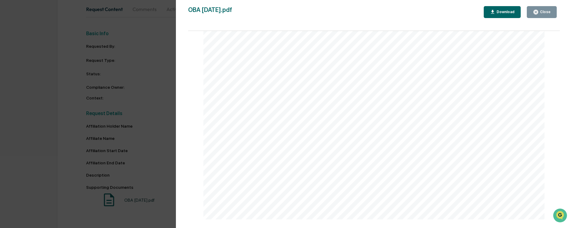
scroll to position [1644, 0]
click at [551, 14] on button "Close" at bounding box center [542, 12] width 30 height 12
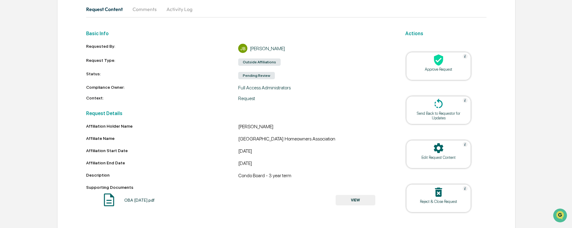
click at [444, 67] on div "Approve Request" at bounding box center [438, 69] width 55 height 5
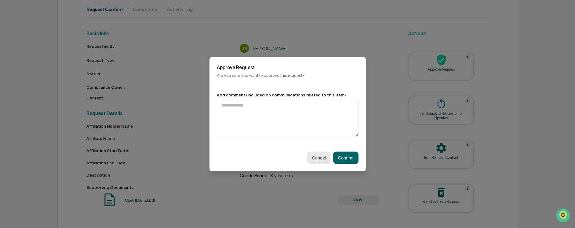
click at [314, 157] on button "Cancel" at bounding box center [319, 157] width 24 height 12
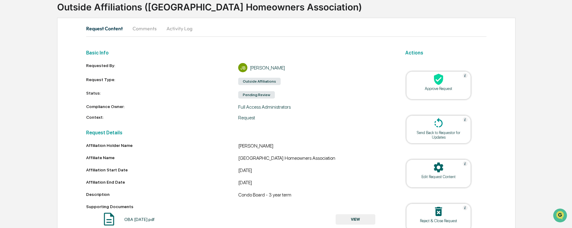
scroll to position [0, 0]
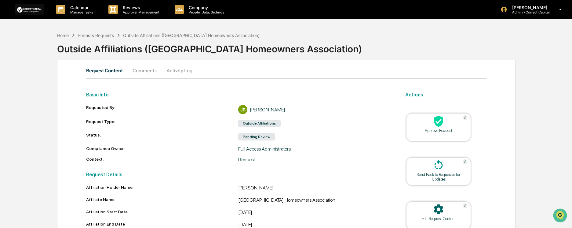
click at [145, 67] on button "Comments" at bounding box center [145, 70] width 34 height 15
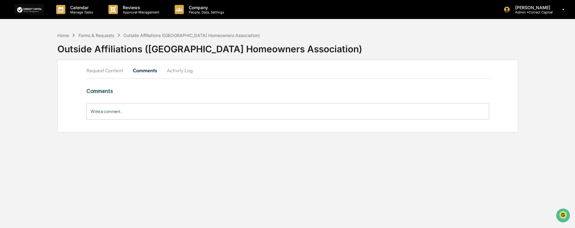
click at [167, 72] on button "Activity Log" at bounding box center [180, 70] width 36 height 15
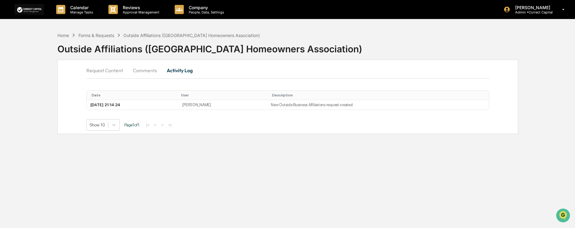
click at [102, 68] on button "Request Content" at bounding box center [107, 70] width 42 height 15
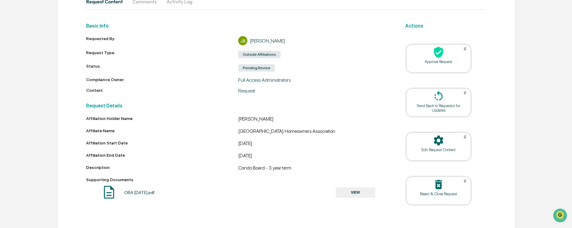
scroll to position [74, 0]
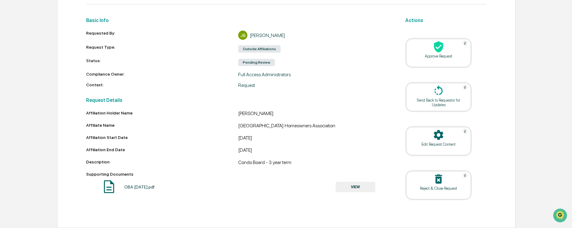
click at [351, 187] on button "VIEW" at bounding box center [356, 186] width 40 height 10
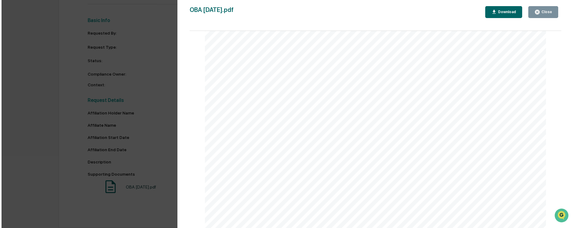
scroll to position [1466, 0]
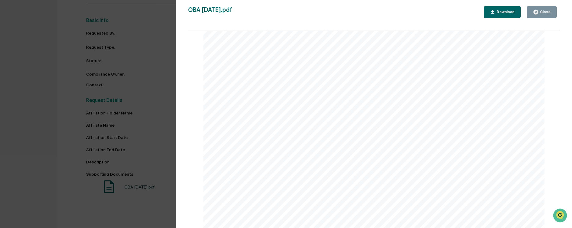
click at [550, 12] on div "Close" at bounding box center [545, 12] width 12 height 4
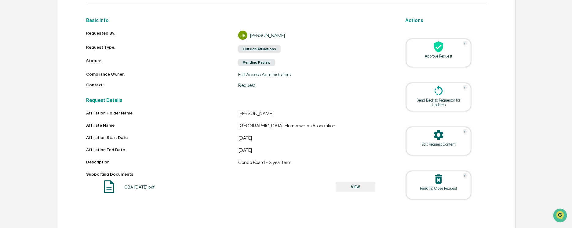
click at [438, 60] on div "Approve Request" at bounding box center [438, 53] width 65 height 28
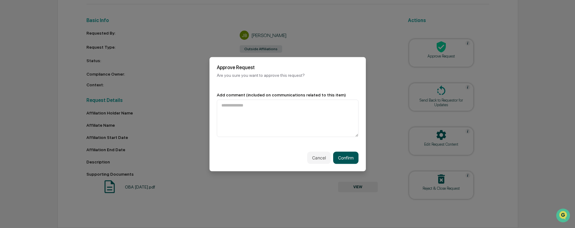
click at [346, 159] on button "Confirm" at bounding box center [345, 157] width 25 height 12
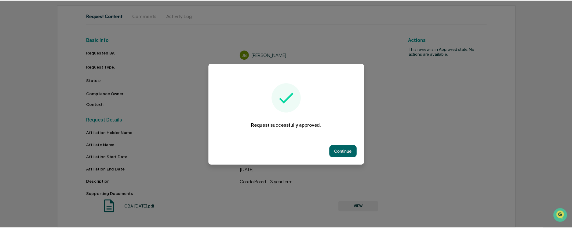
scroll to position [55, 0]
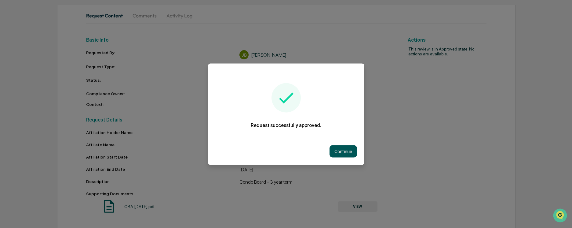
click at [337, 149] on button "Continue" at bounding box center [343, 151] width 27 height 12
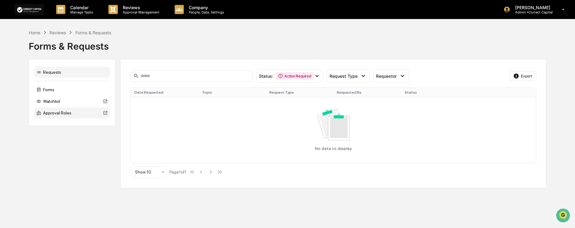
click at [66, 114] on div "Approval Roles" at bounding box center [72, 112] width 76 height 11
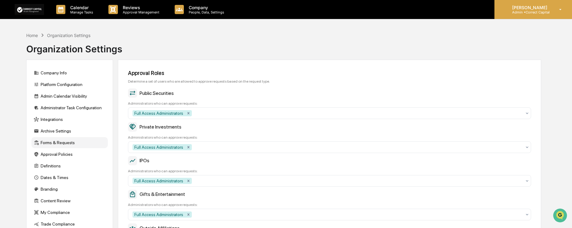
click at [531, 10] on p "Admin • Correct Capital" at bounding box center [528, 12] width 43 height 4
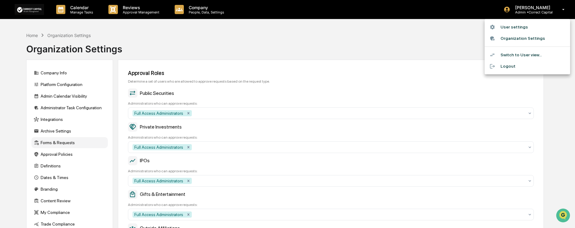
click at [505, 66] on li "Logout" at bounding box center [528, 65] width 86 height 11
